Goal: Submit feedback/report problem

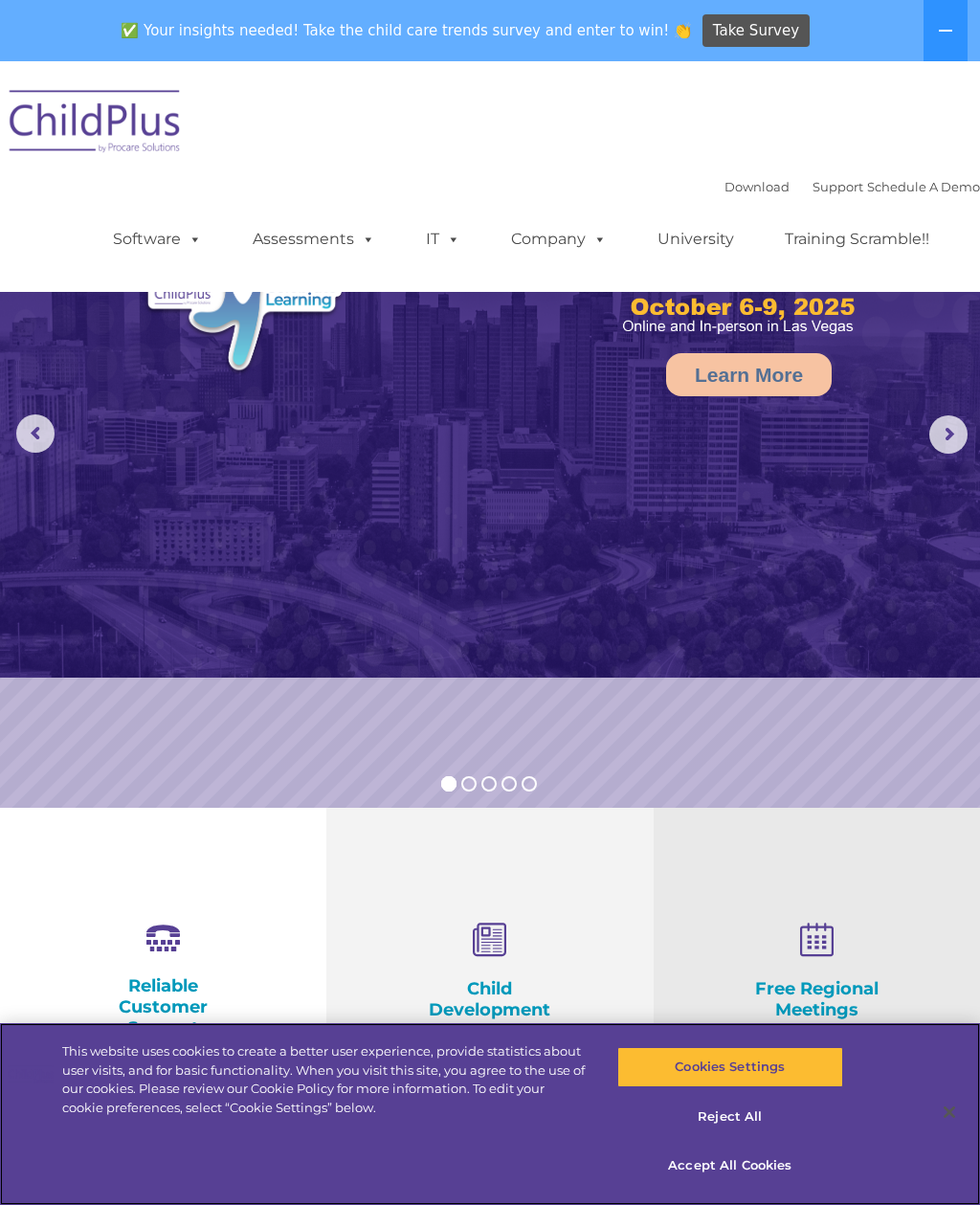
select select "MEDIUM"
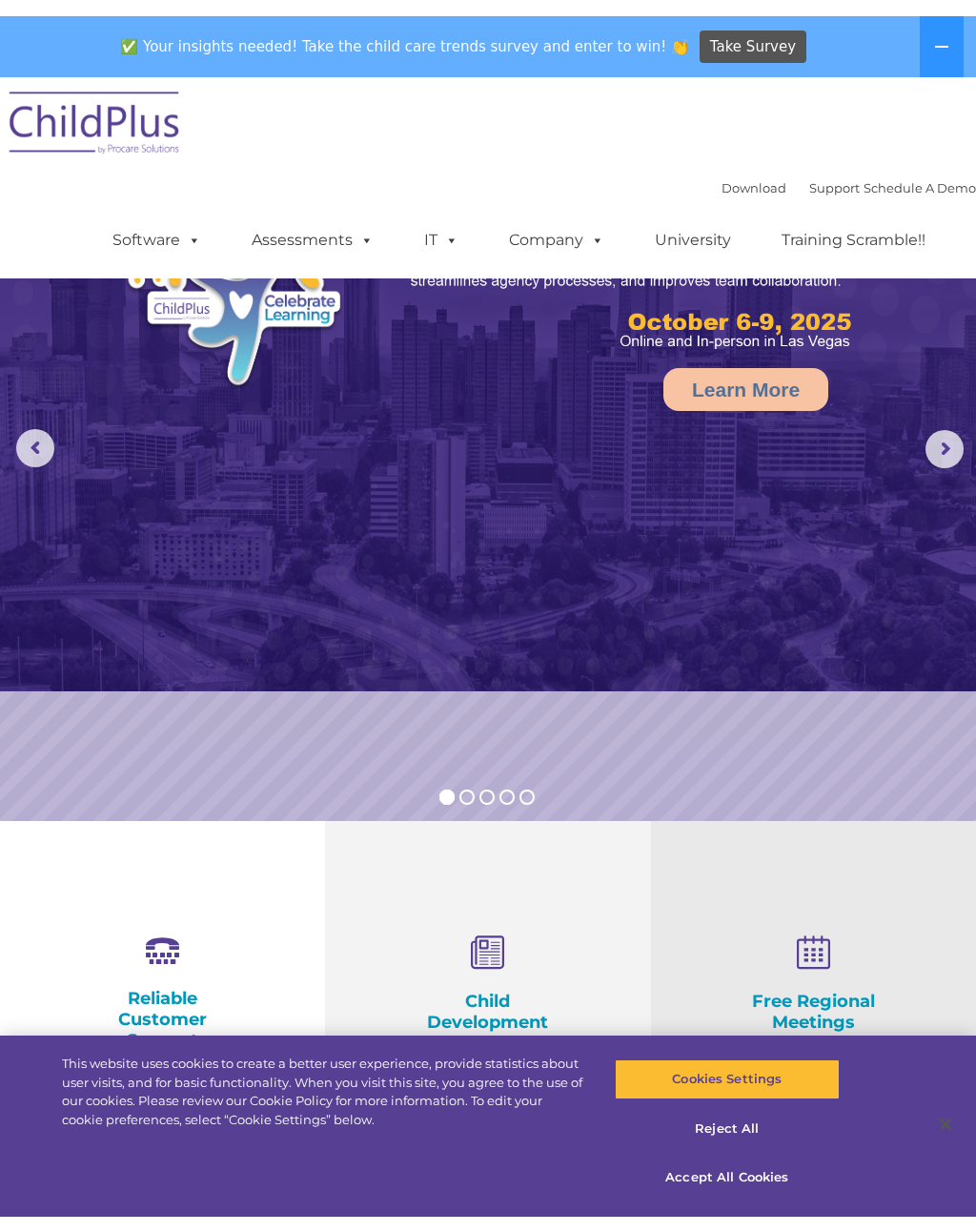
scroll to position [102, 0]
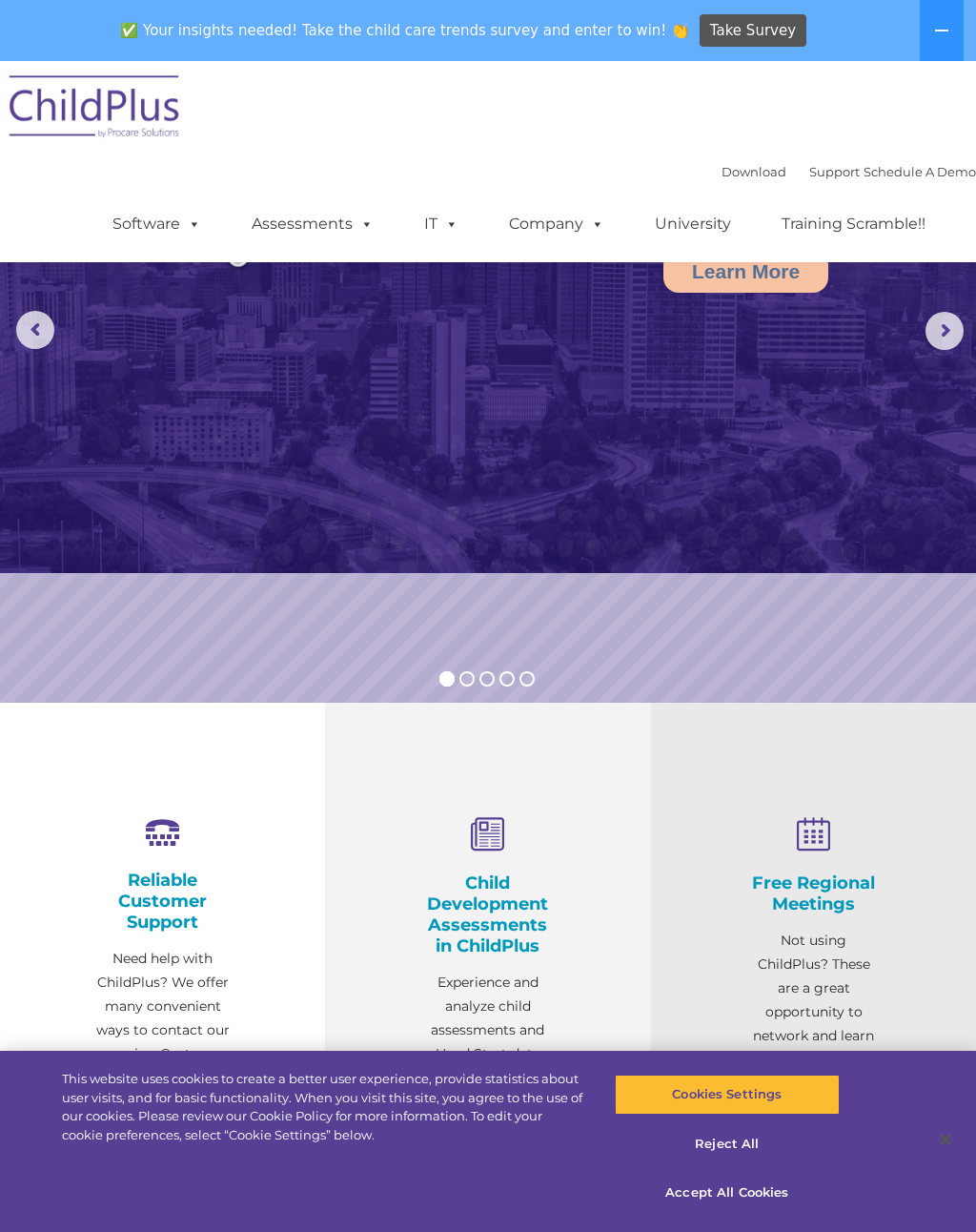
select select "MEDIUM"
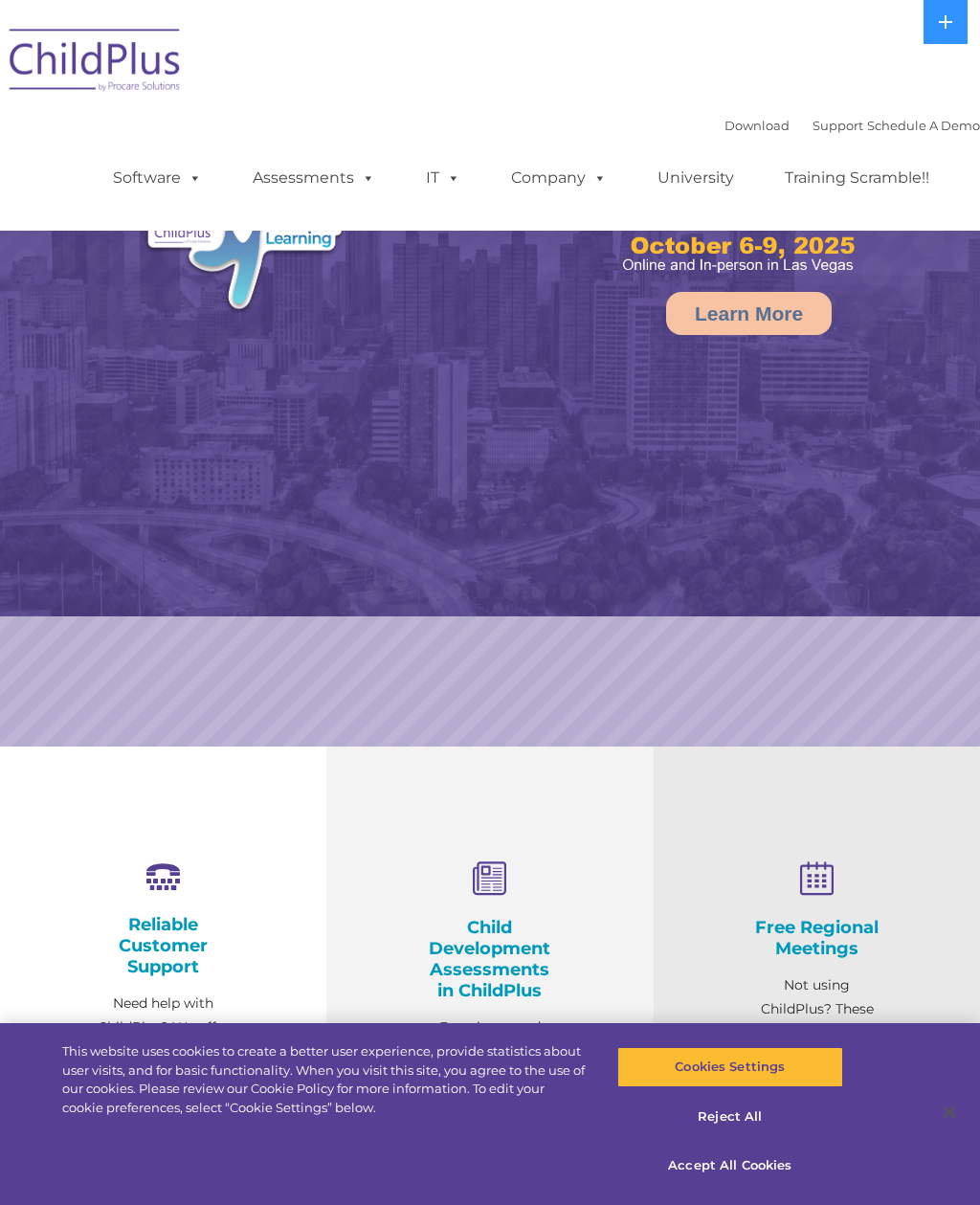
select select "MEDIUM"
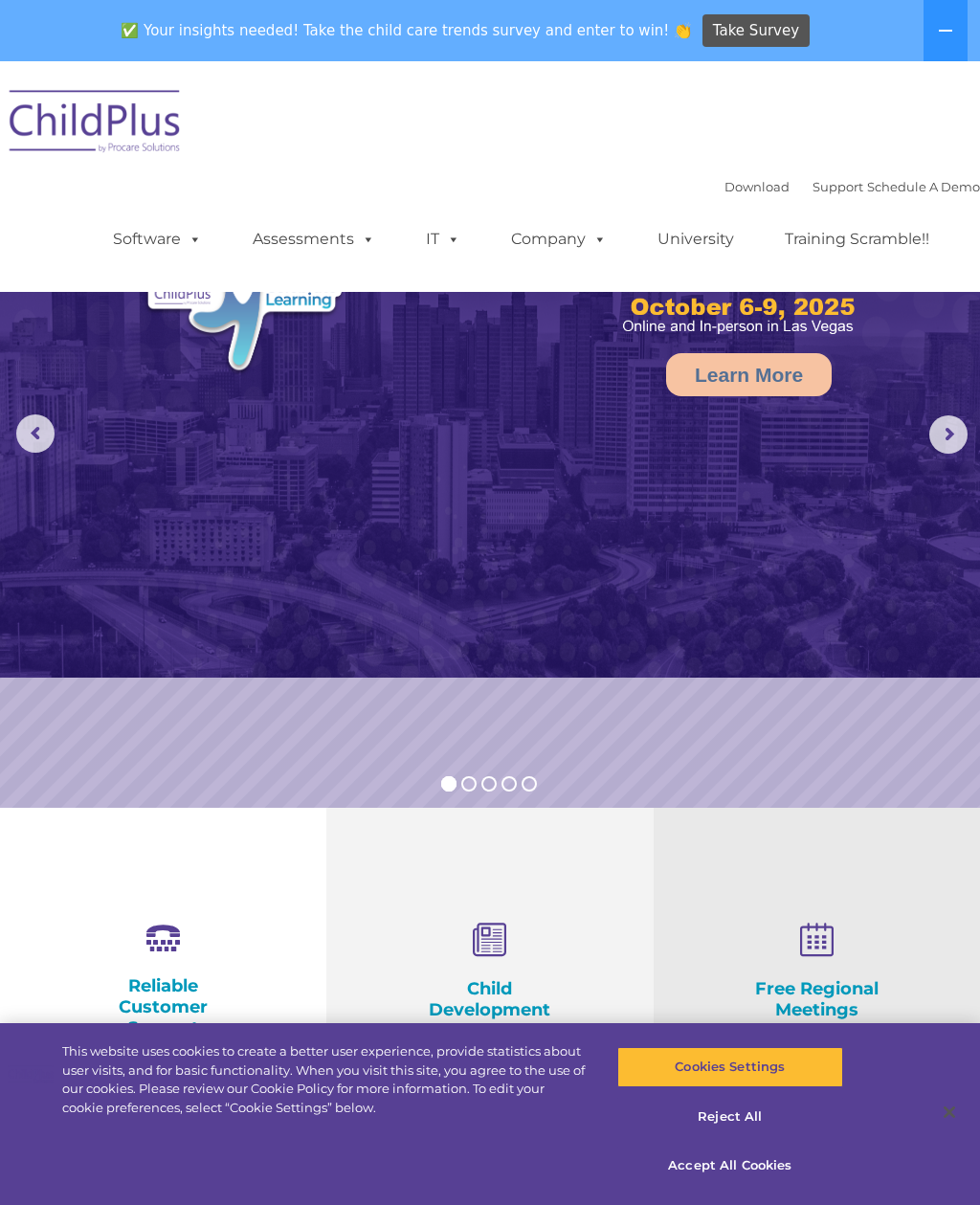
click at [946, 39] on button at bounding box center [945, 31] width 44 height 61
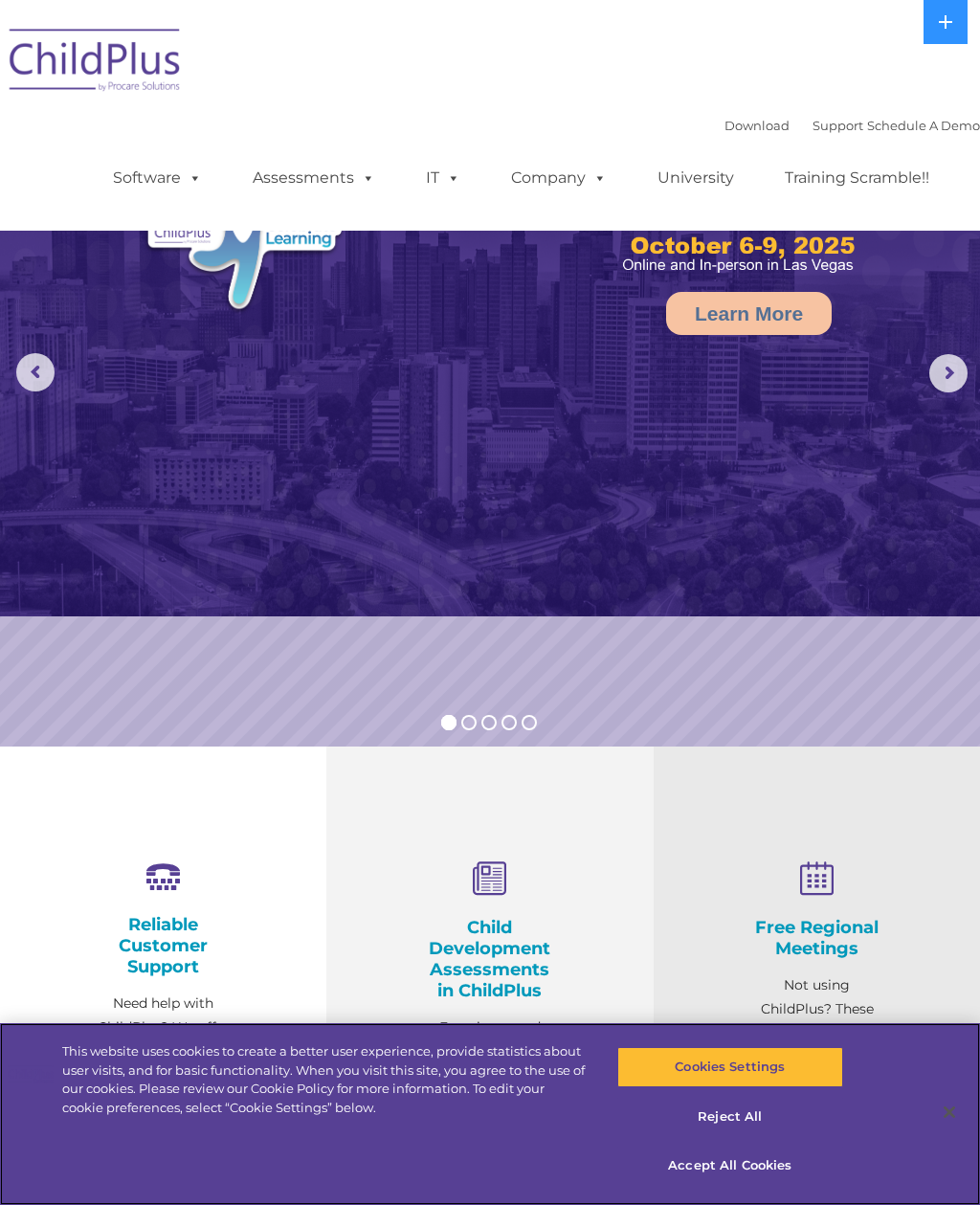
click at [756, 1067] on button "Cookies Settings" at bounding box center [730, 1067] width 226 height 40
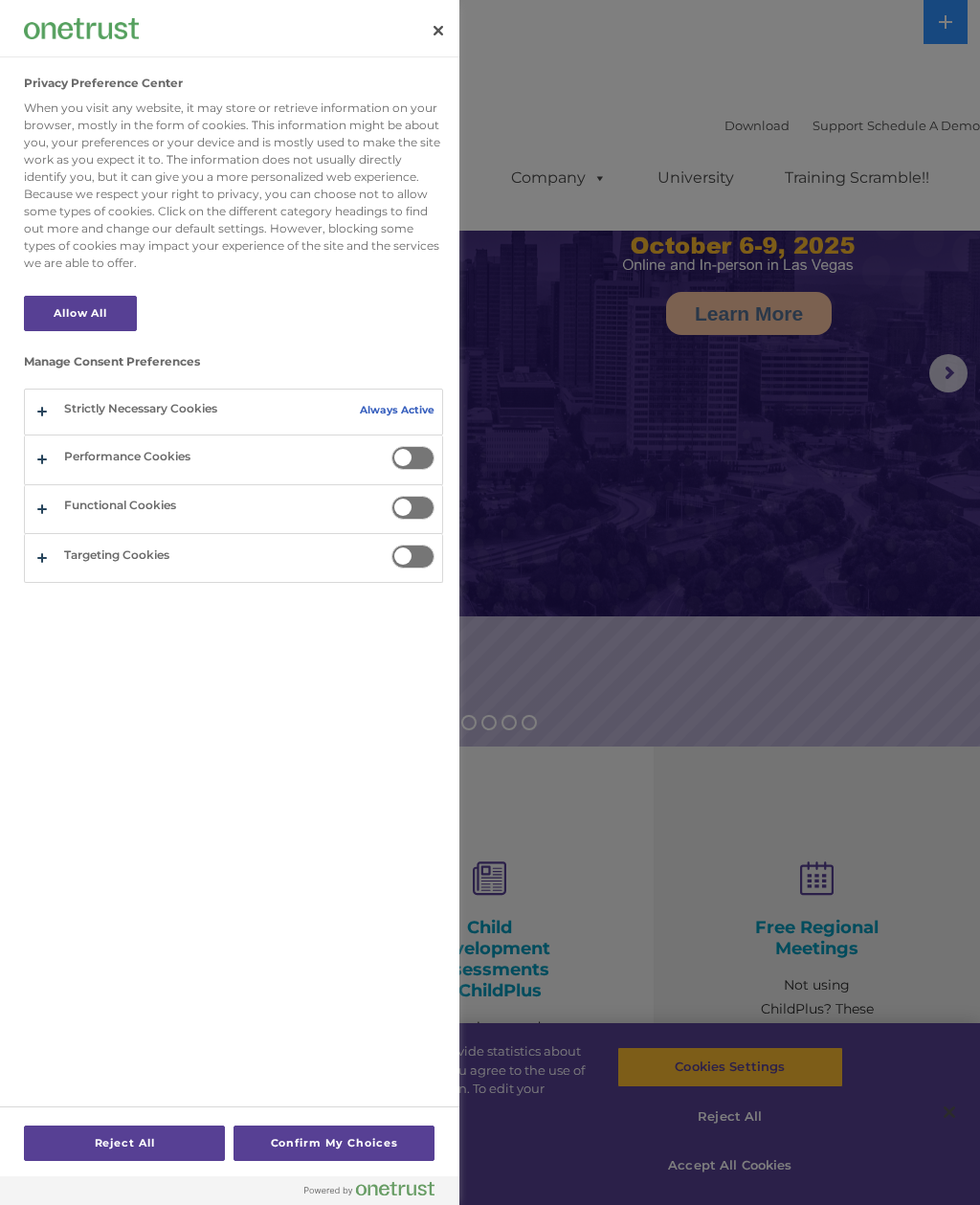
click at [875, 917] on div at bounding box center [490, 602] width 980 height 1205
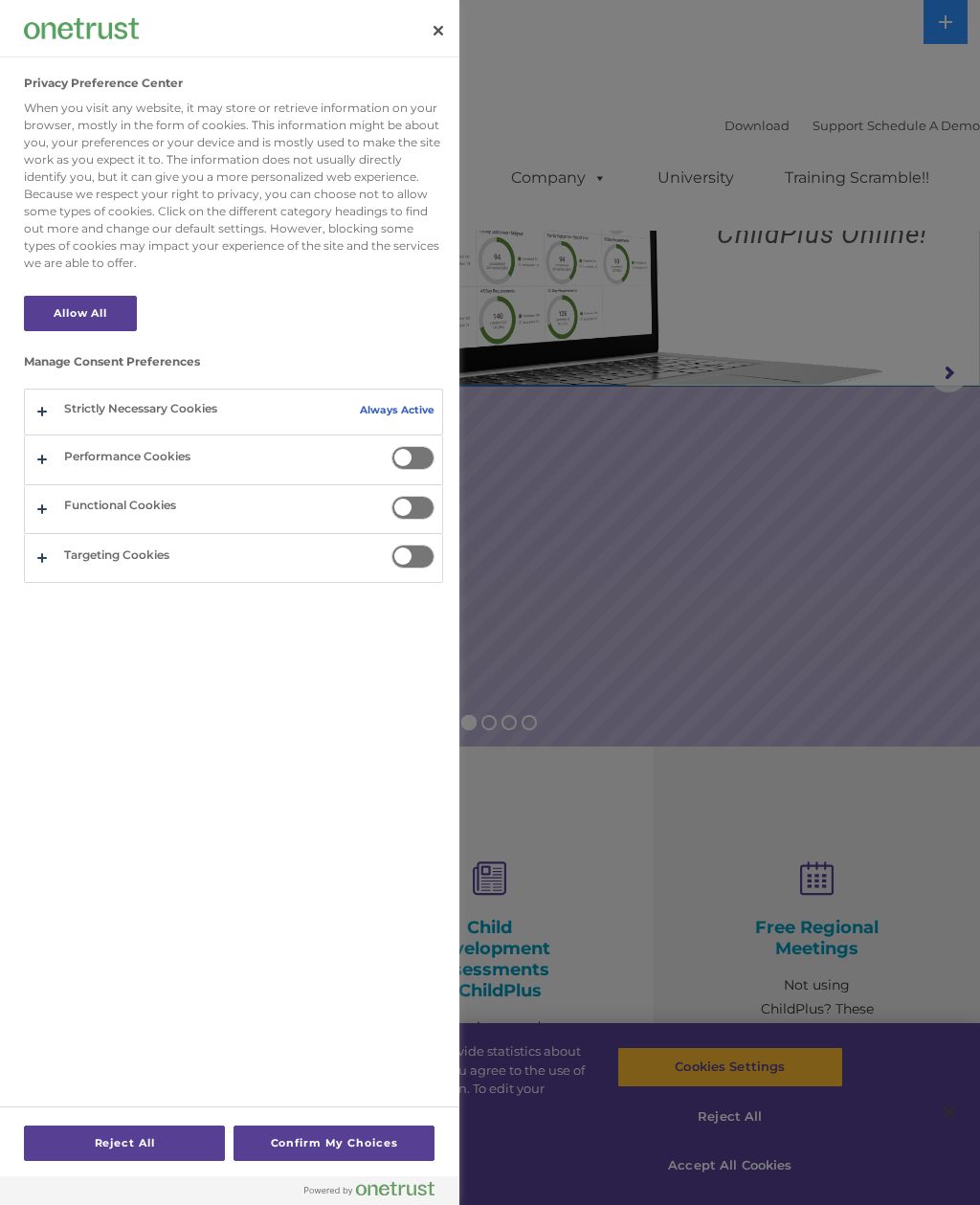
click at [754, 1162] on div at bounding box center [490, 602] width 980 height 1205
click at [438, 22] on button "Close" at bounding box center [438, 31] width 42 height 42
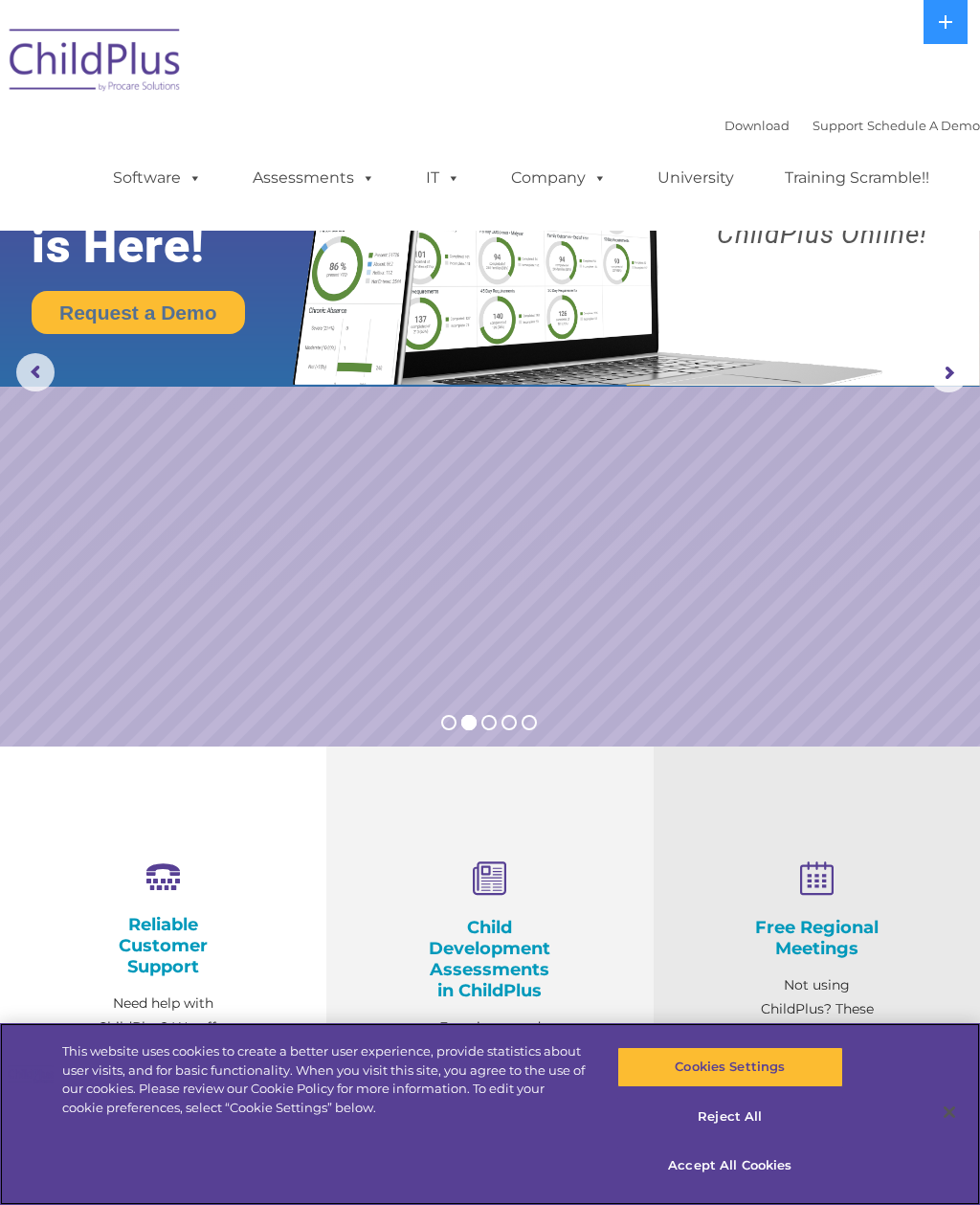
click at [747, 1170] on button "Accept All Cookies" at bounding box center [730, 1166] width 226 height 40
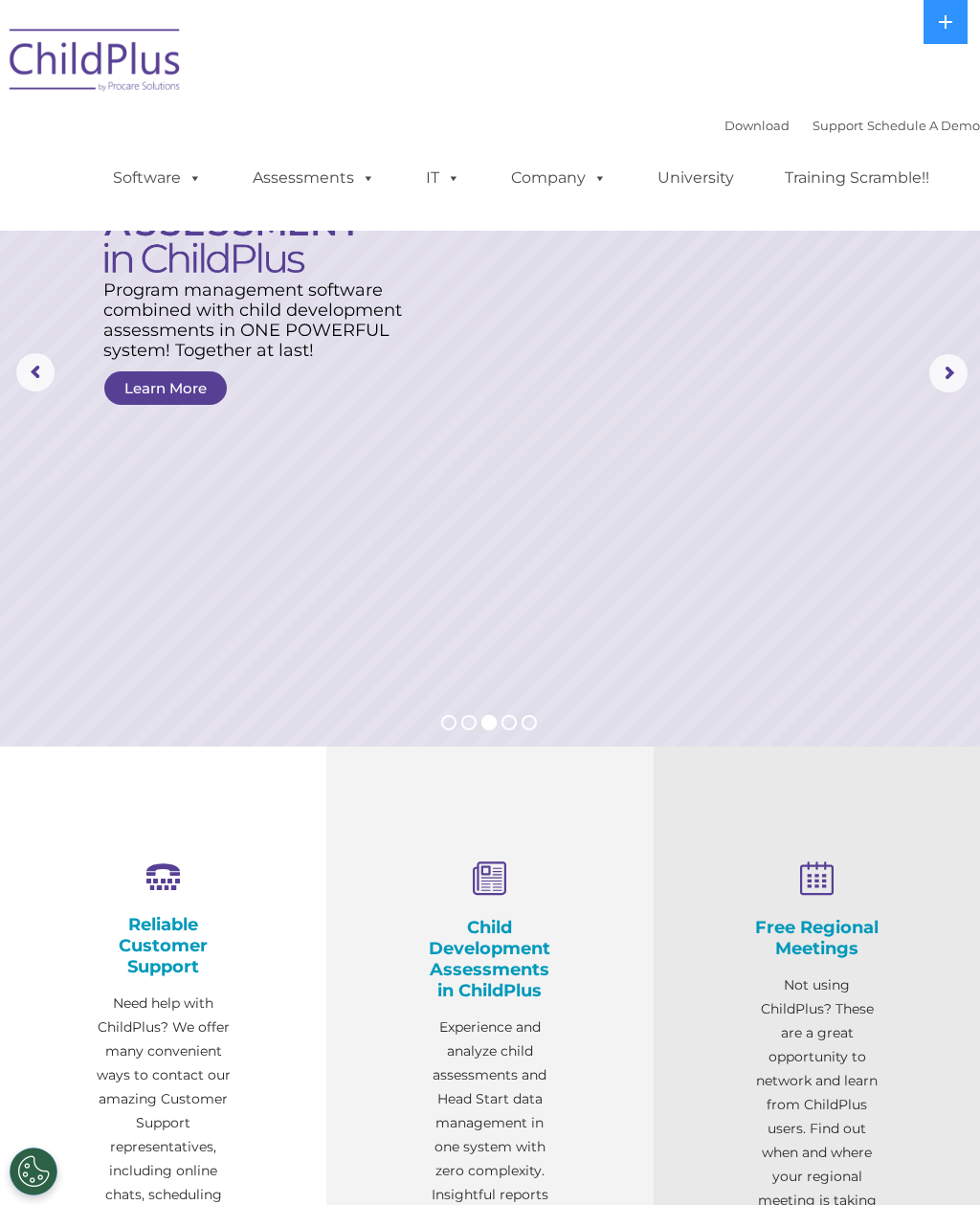
click at [354, 176] on span at bounding box center [364, 178] width 21 height 18
click at [381, 580] on rs-layer at bounding box center [490, 373] width 980 height 747
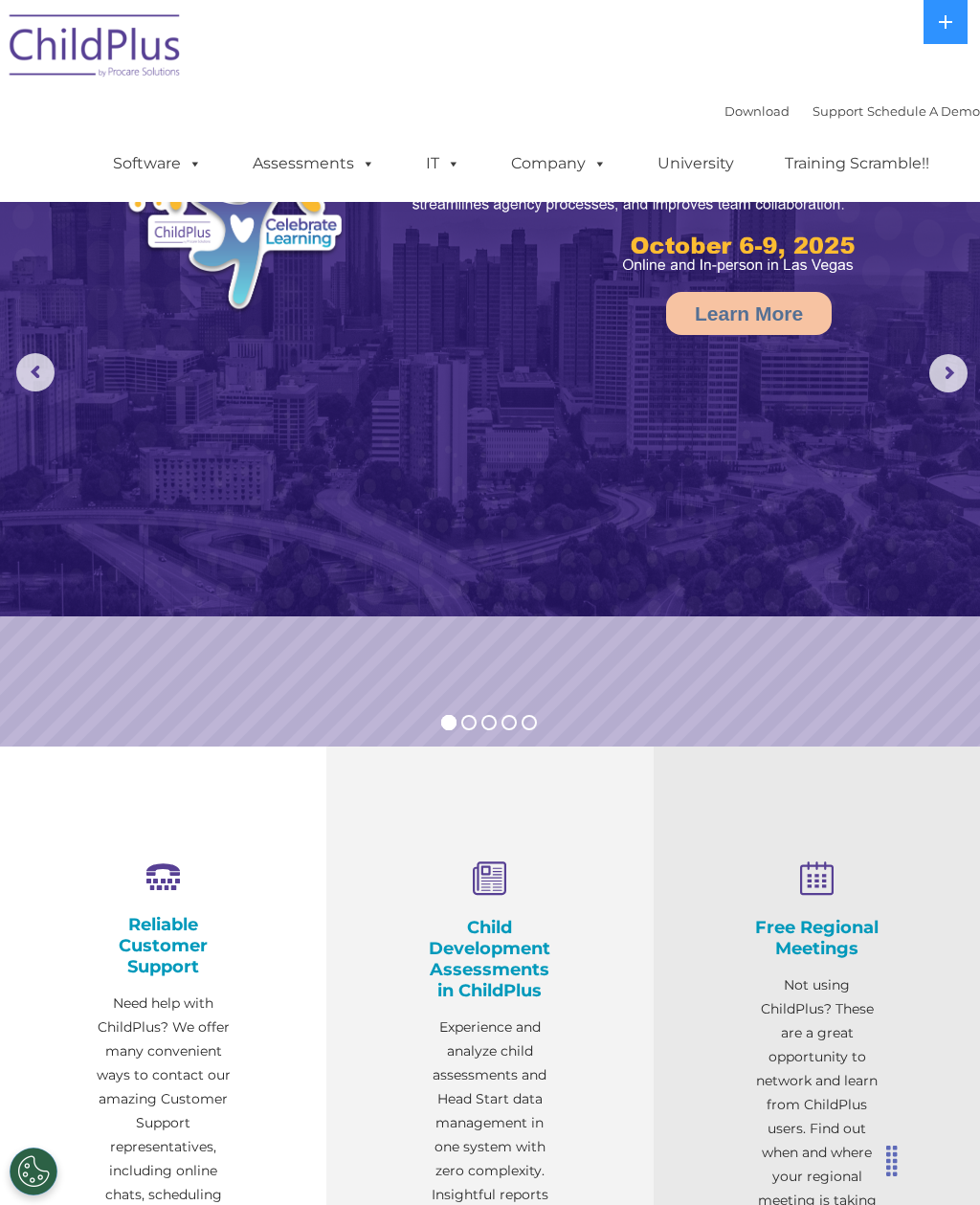
scroll to position [103, 0]
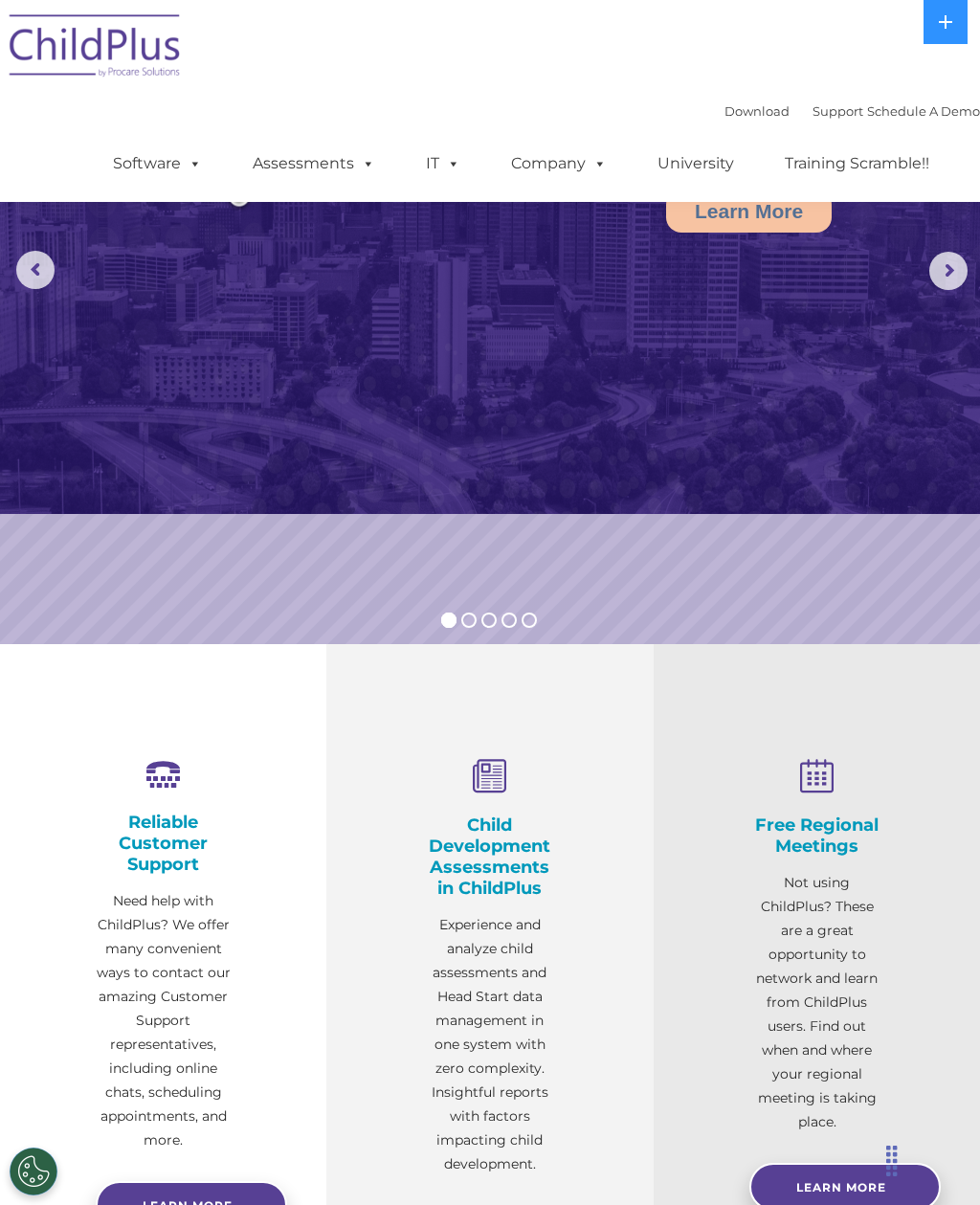
select select "MEDIUM"
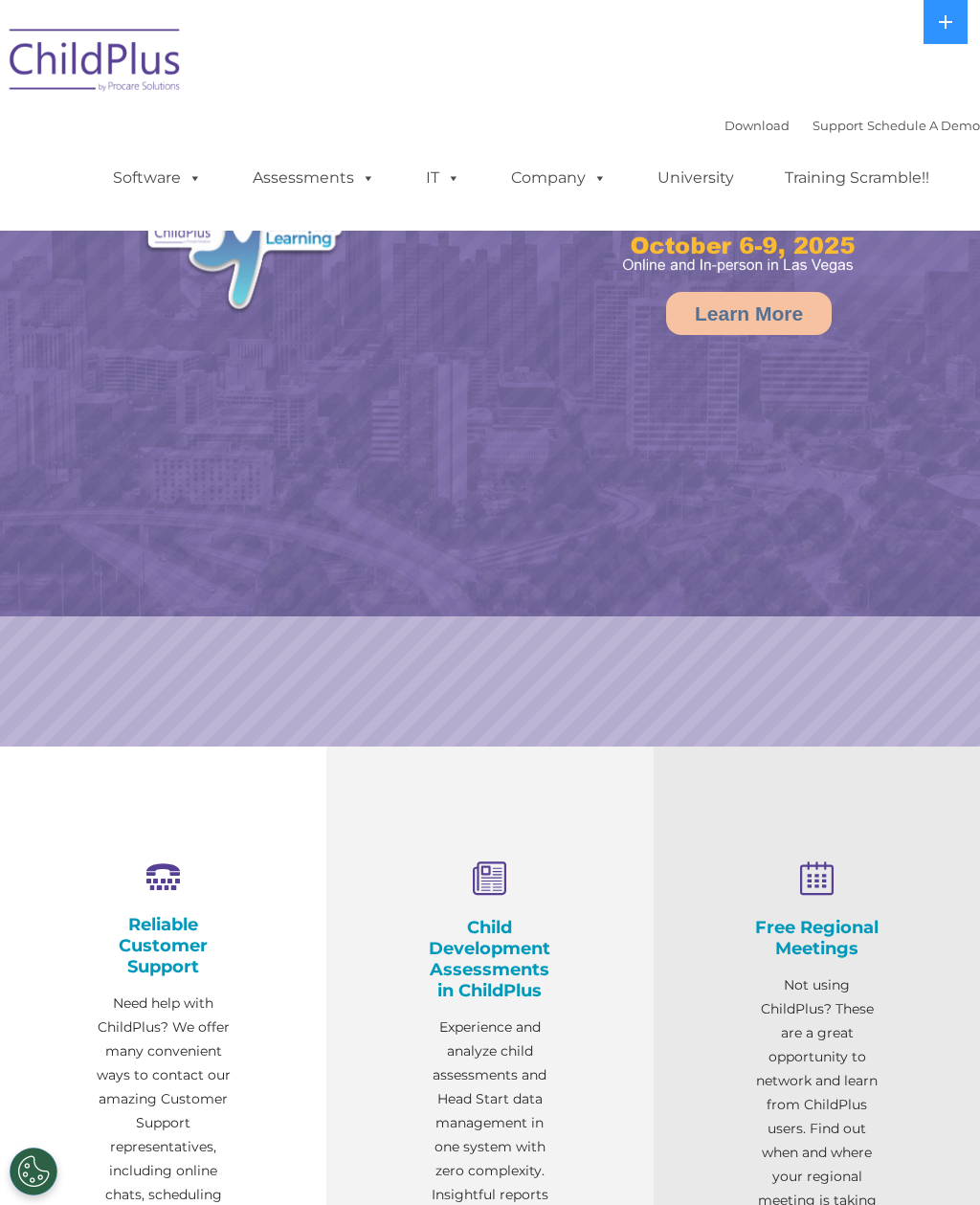
select select "MEDIUM"
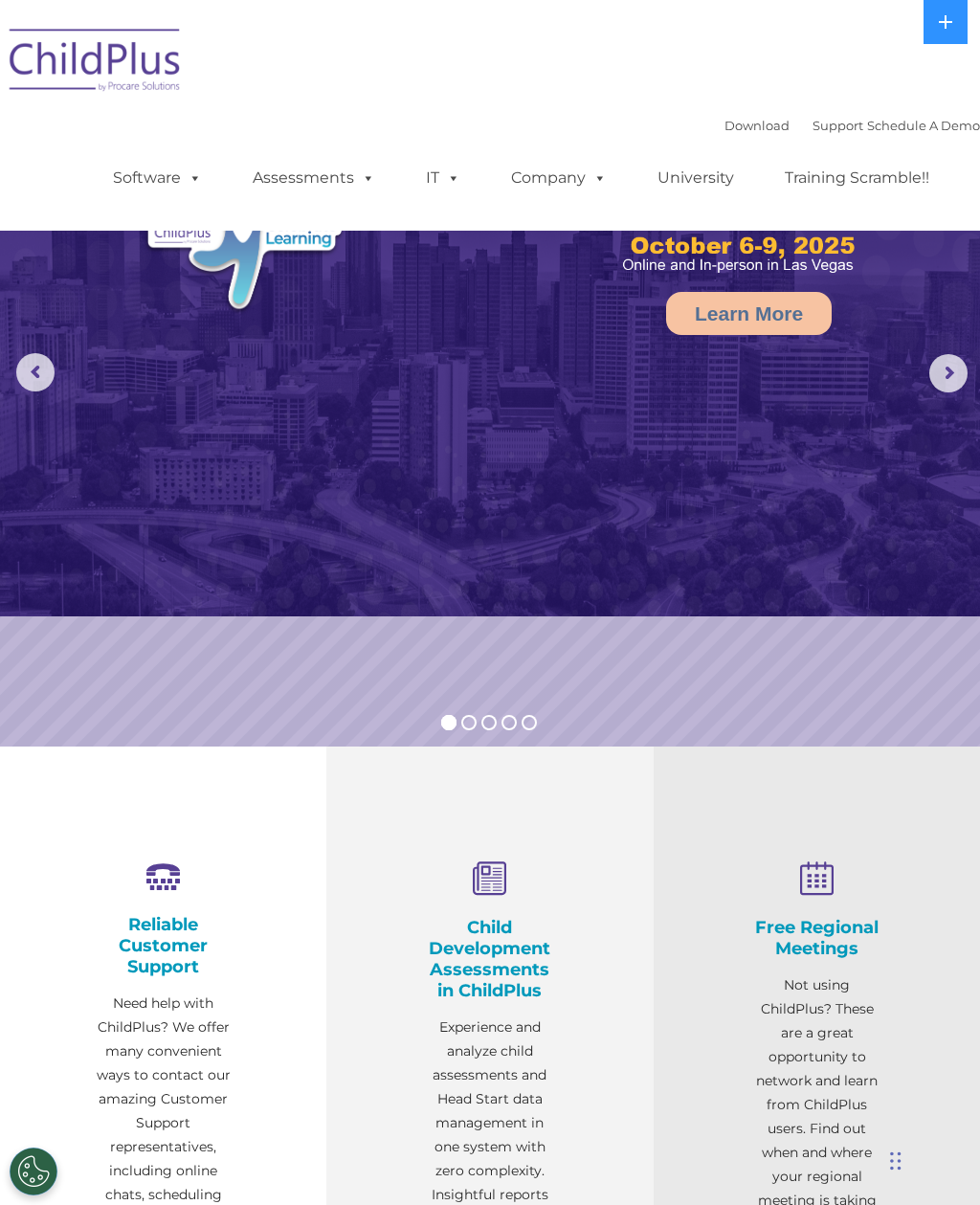
click at [951, 10] on button at bounding box center [945, 22] width 44 height 44
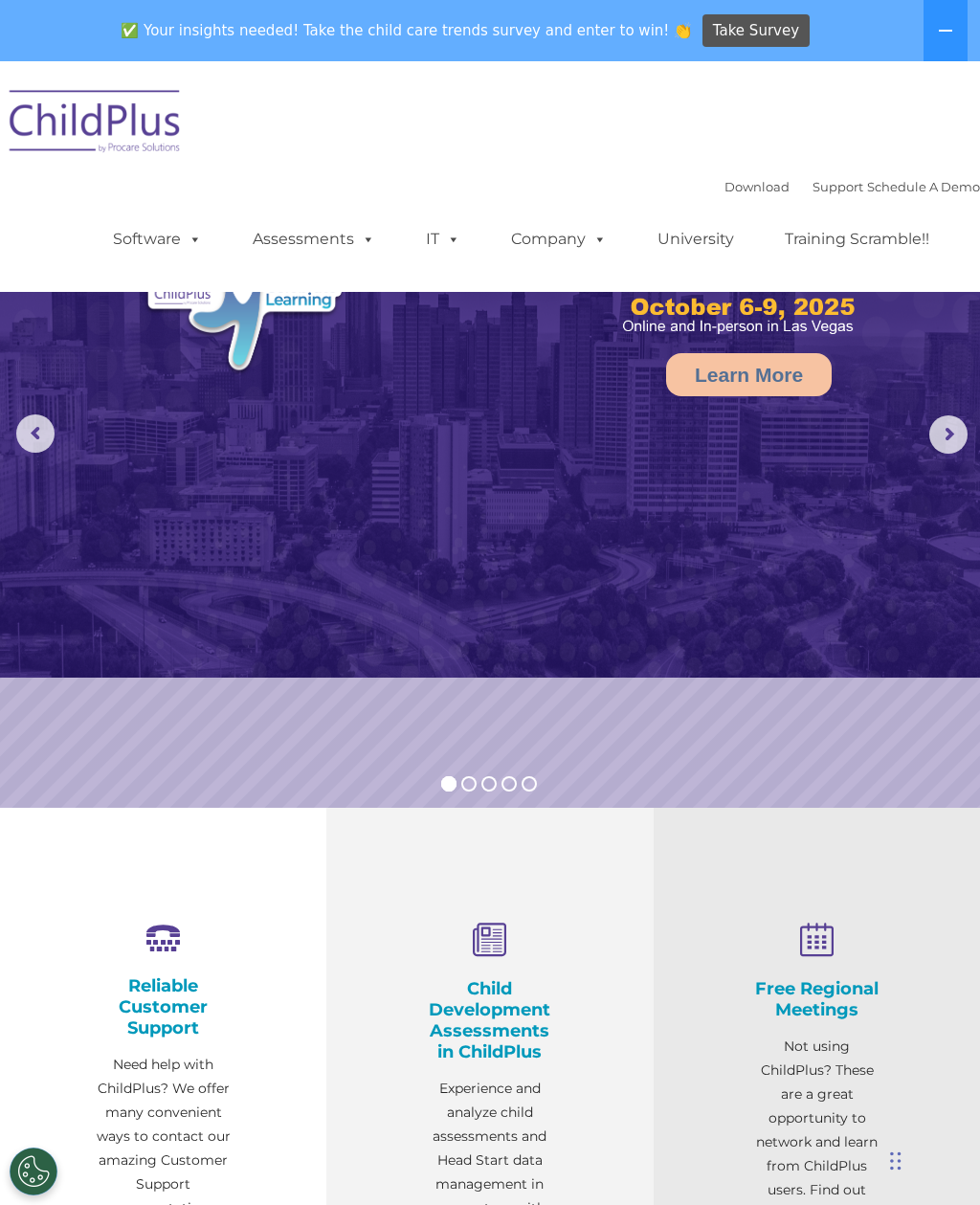
click at [714, 27] on span "Take Survey" at bounding box center [756, 32] width 86 height 34
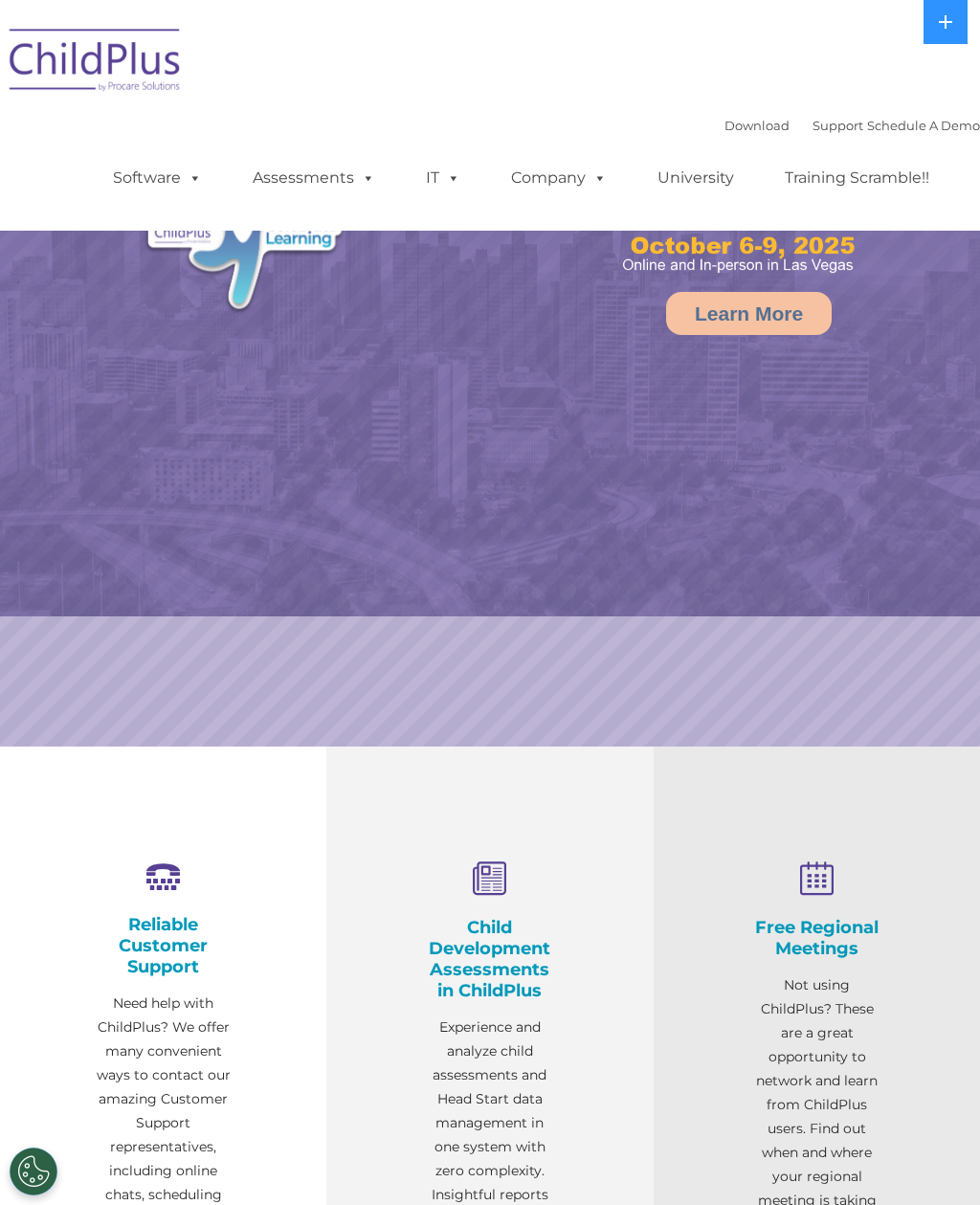
scroll to position [127, 0]
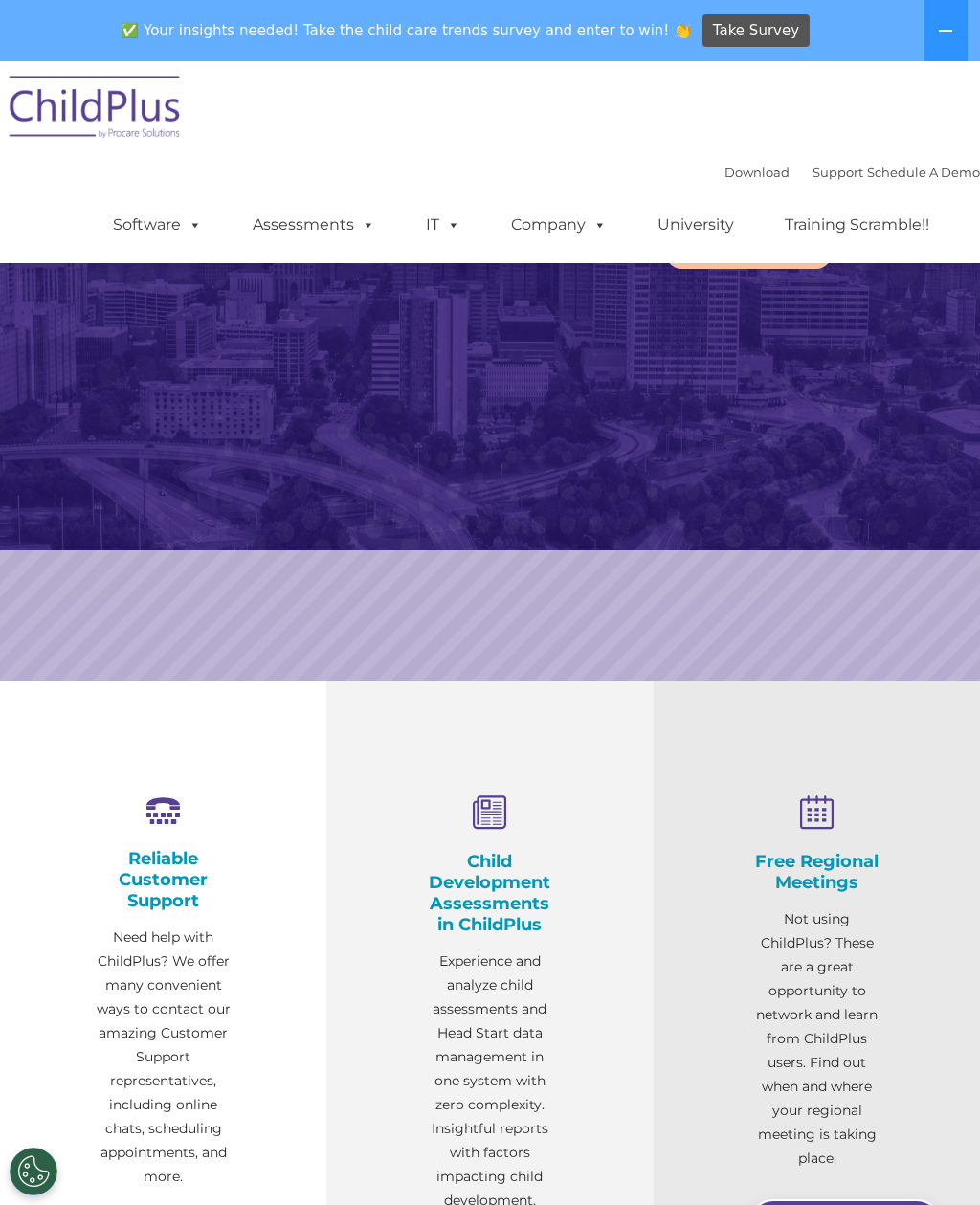
select select "MEDIUM"
